Goal: Find specific page/section: Find specific page/section

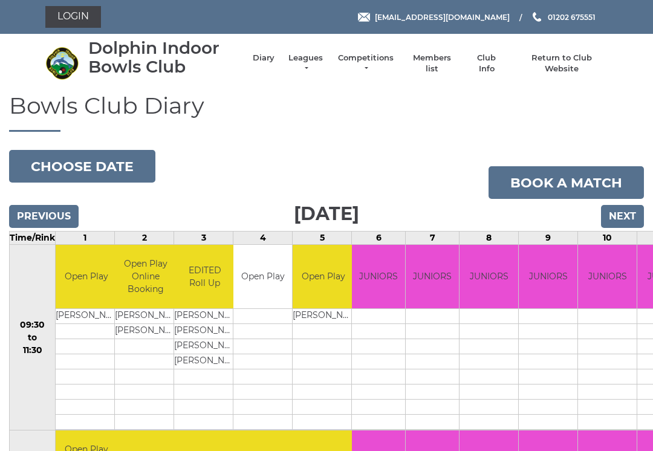
click at [77, 15] on link "Login" at bounding box center [73, 17] width 56 height 22
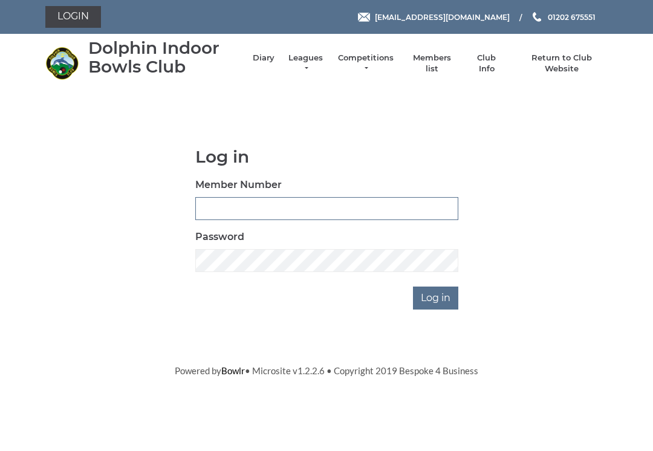
type input "3227"
click at [437, 297] on input "Log in" at bounding box center [435, 298] width 45 height 23
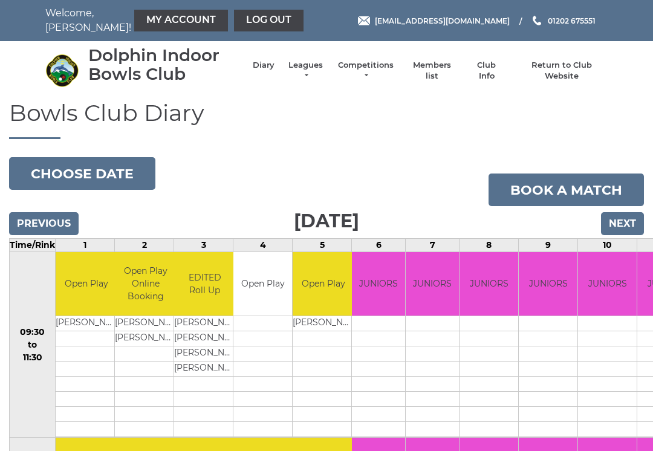
click at [443, 73] on link "Members list" at bounding box center [432, 71] width 50 height 22
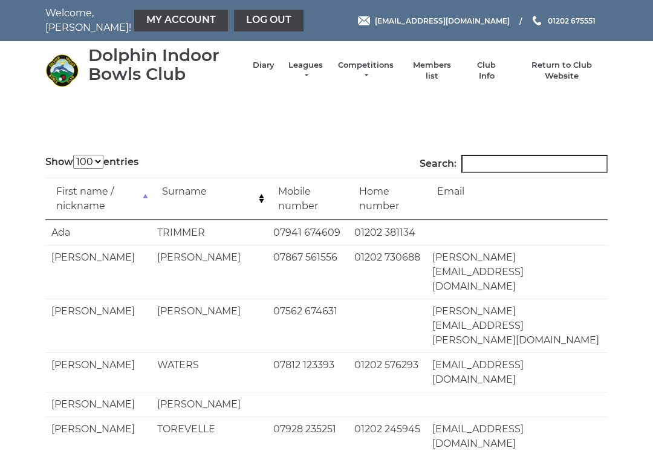
select select "100"
click at [499, 164] on input "Search:" at bounding box center [535, 164] width 146 height 18
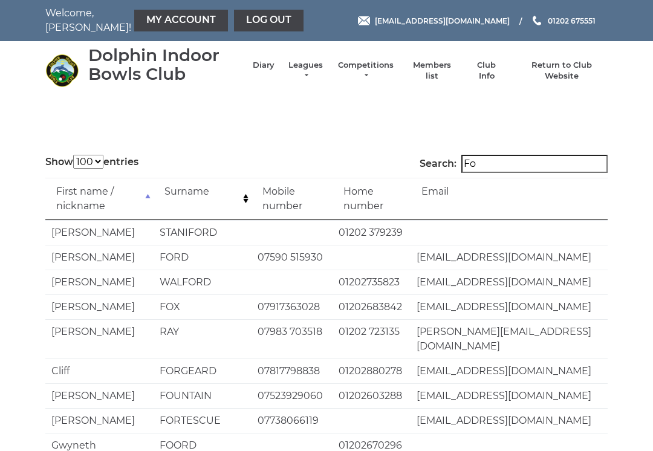
type input "Fox"
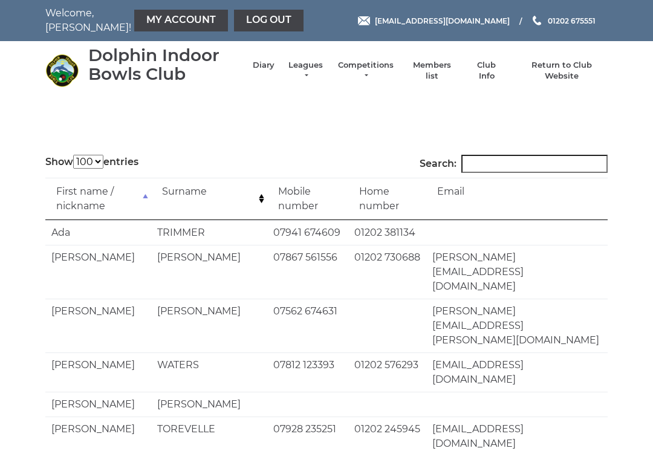
select select "100"
